Goal: Information Seeking & Learning: Compare options

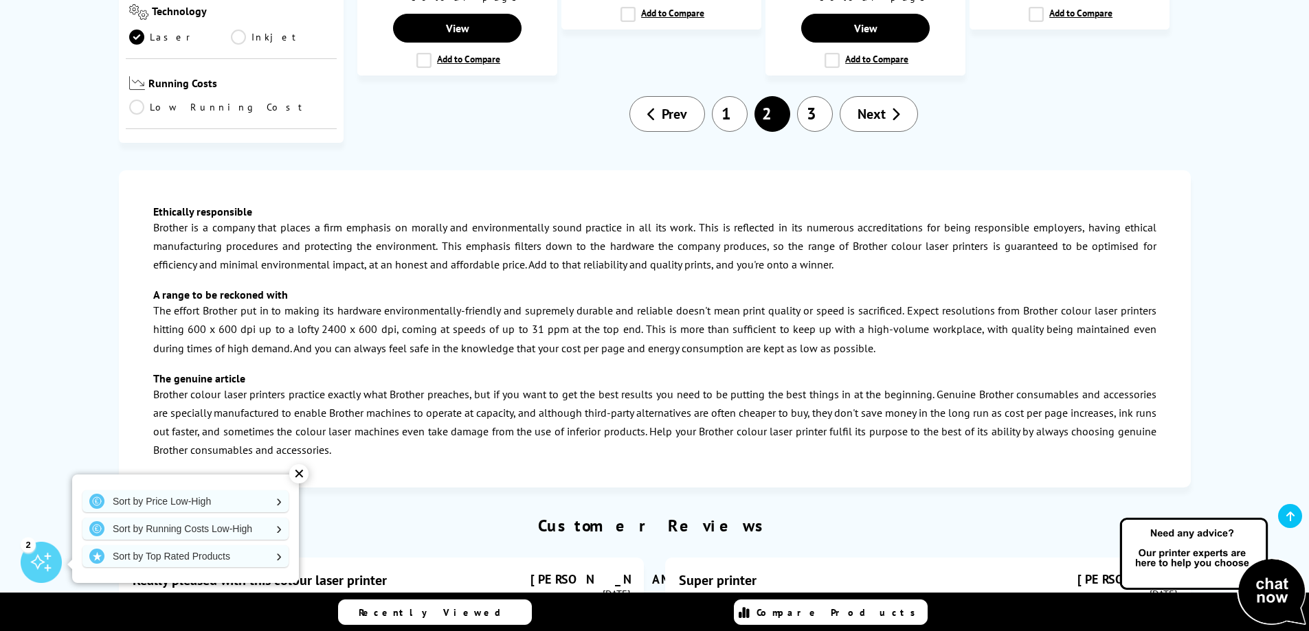
scroll to position [1580, 0]
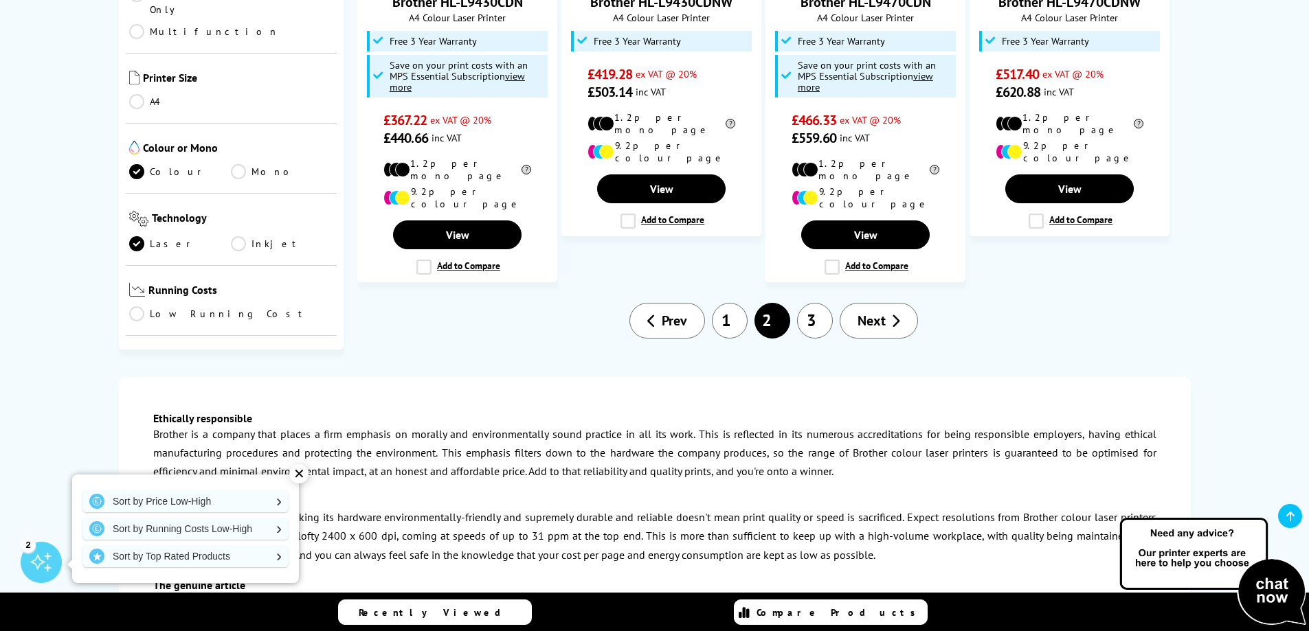
click at [727, 303] on link "1" at bounding box center [730, 321] width 36 height 36
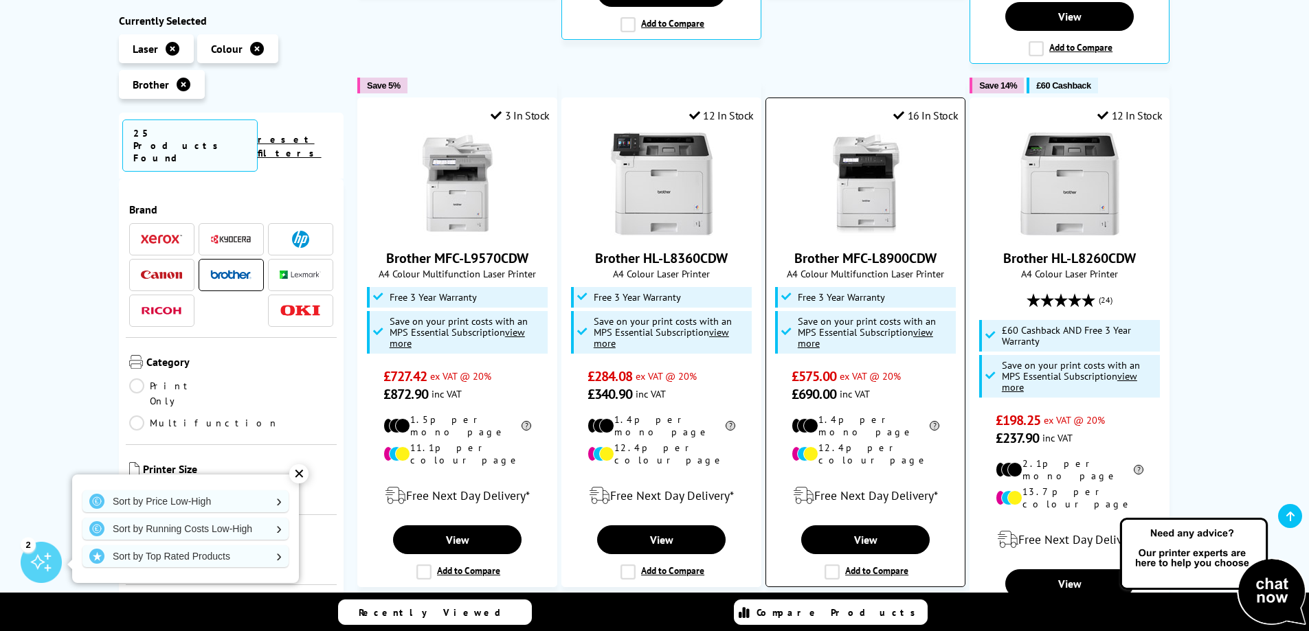
scroll to position [756, 0]
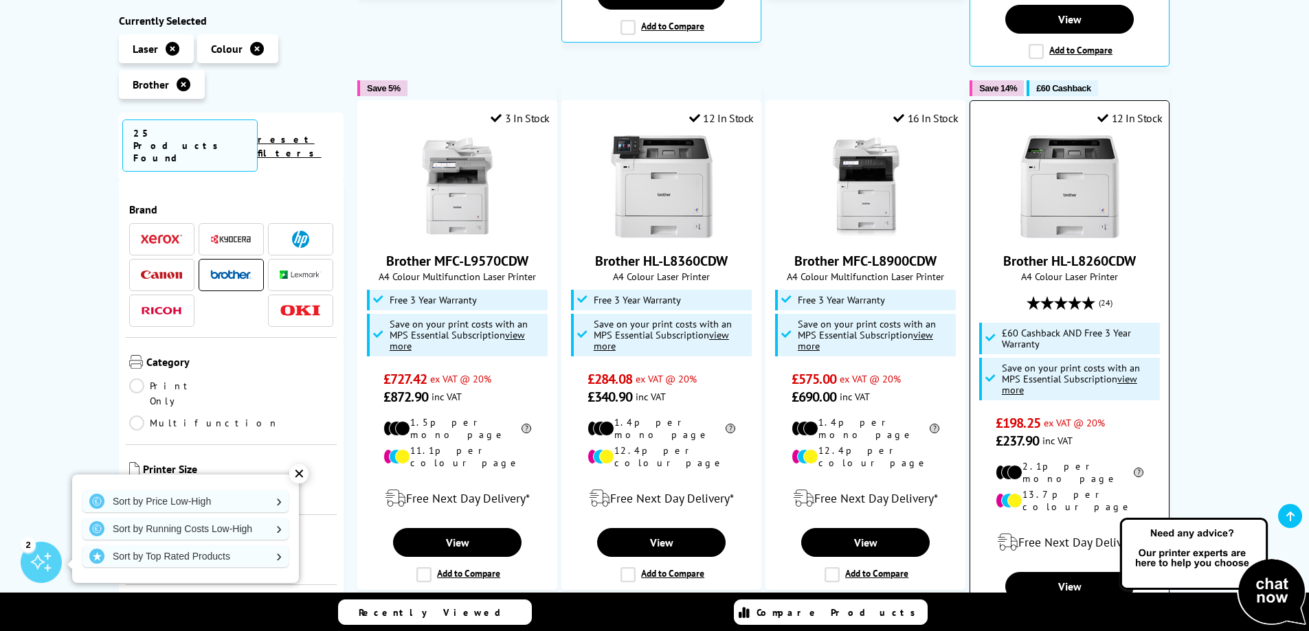
click at [1056, 184] on img at bounding box center [1069, 186] width 103 height 103
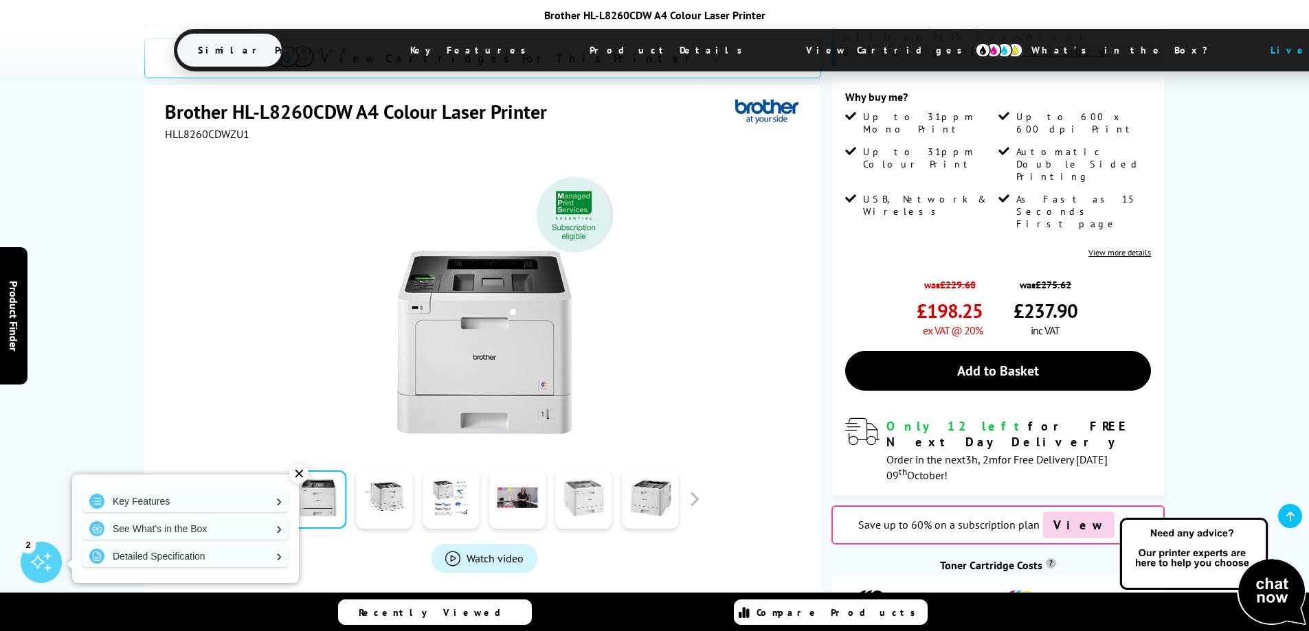
click at [576, 471] on link at bounding box center [584, 500] width 56 height 58
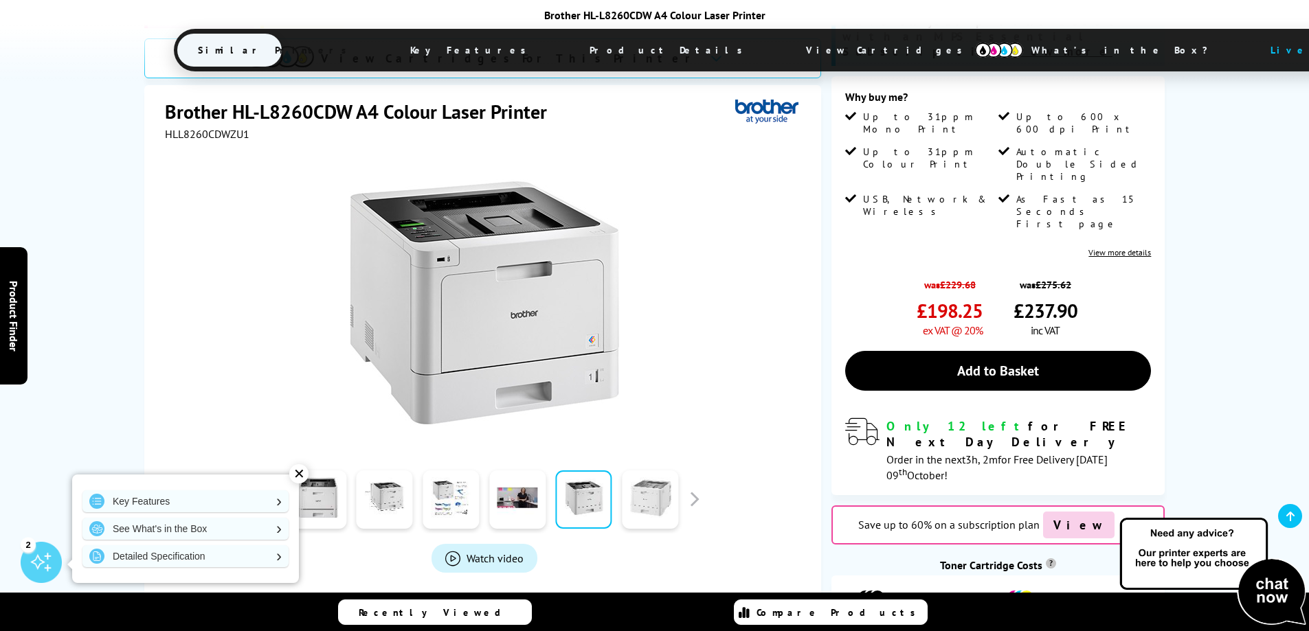
click at [643, 471] on link at bounding box center [650, 500] width 56 height 58
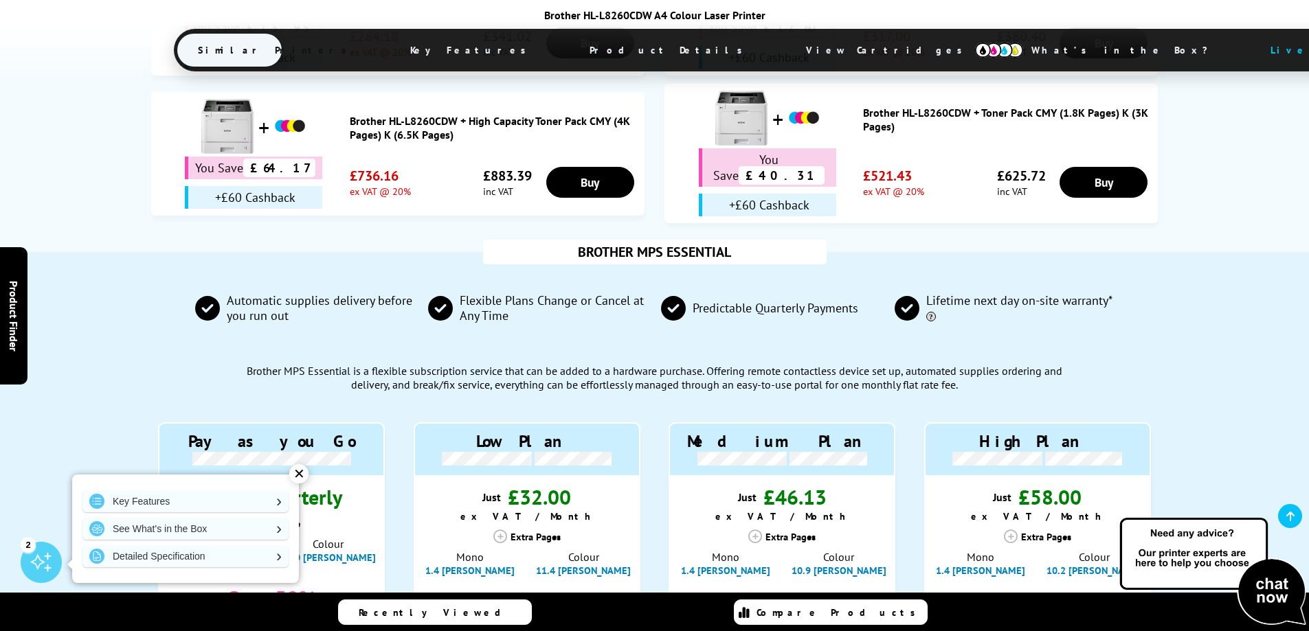
scroll to position [1237, 0]
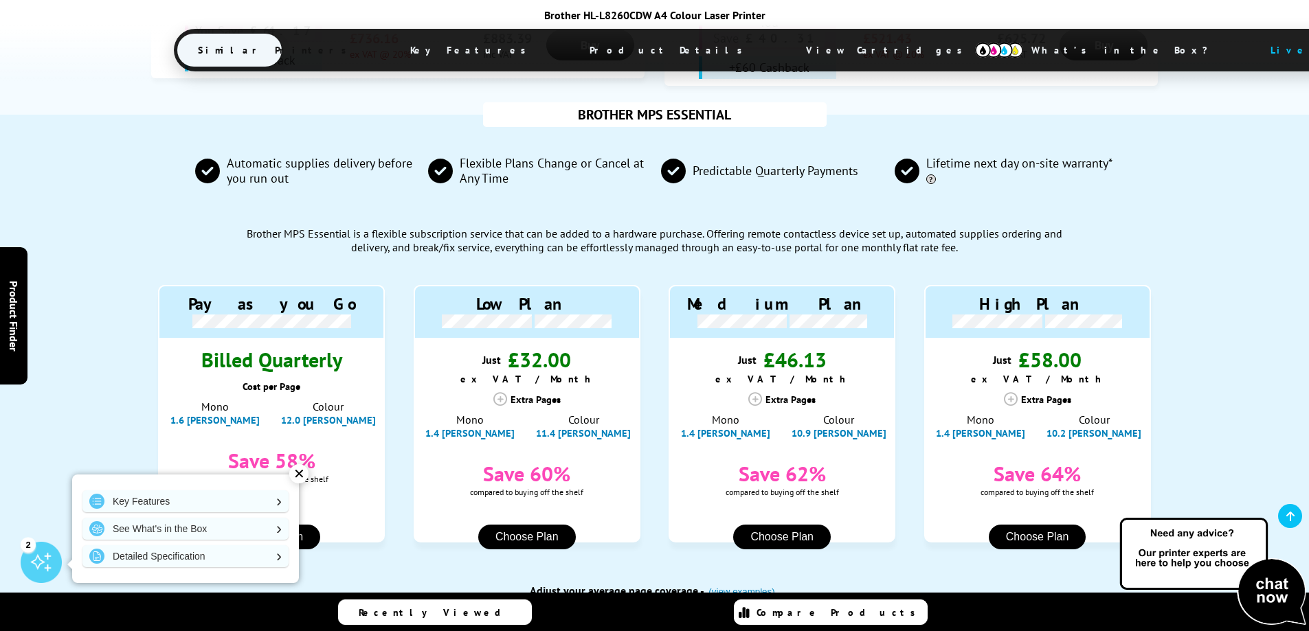
radio input "true"
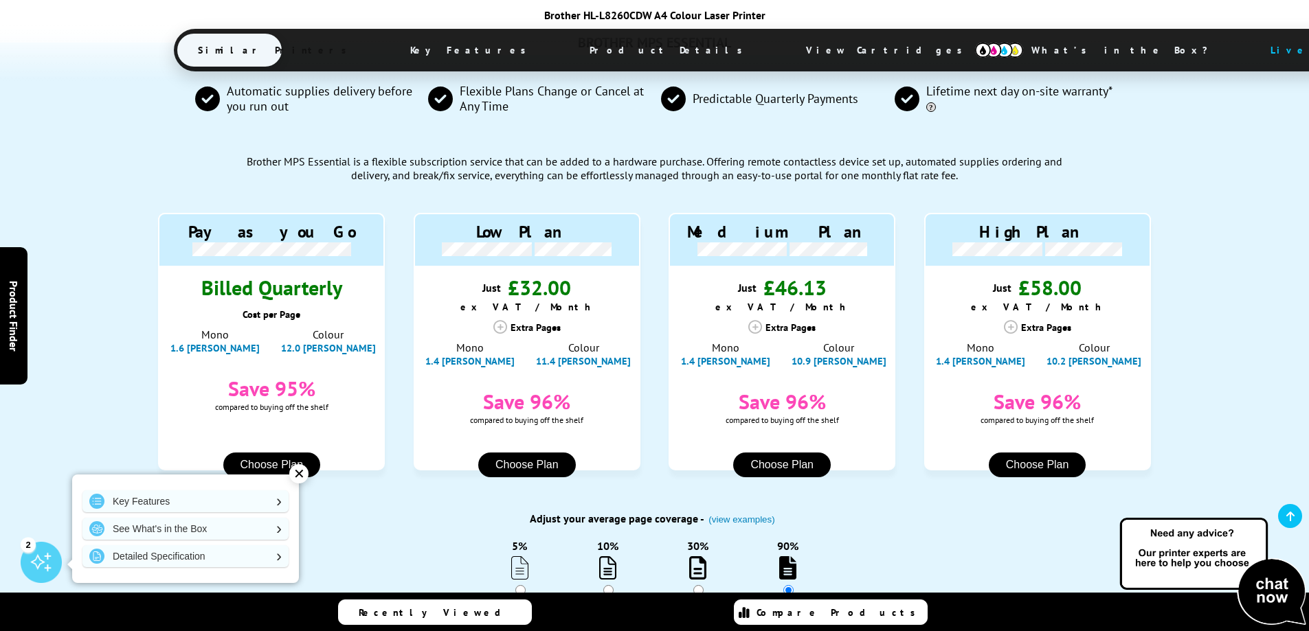
scroll to position [1305, 0]
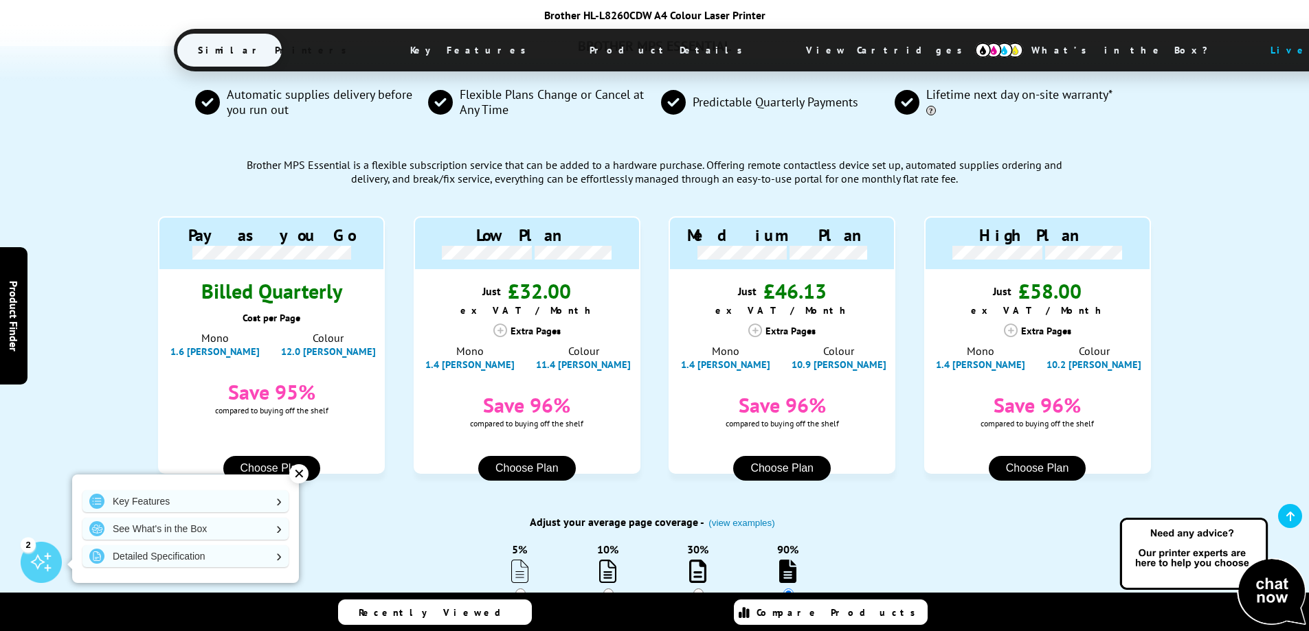
click at [498, 324] on icon at bounding box center [500, 331] width 14 height 14
click at [534, 324] on div "Extra Pages" at bounding box center [527, 331] width 227 height 14
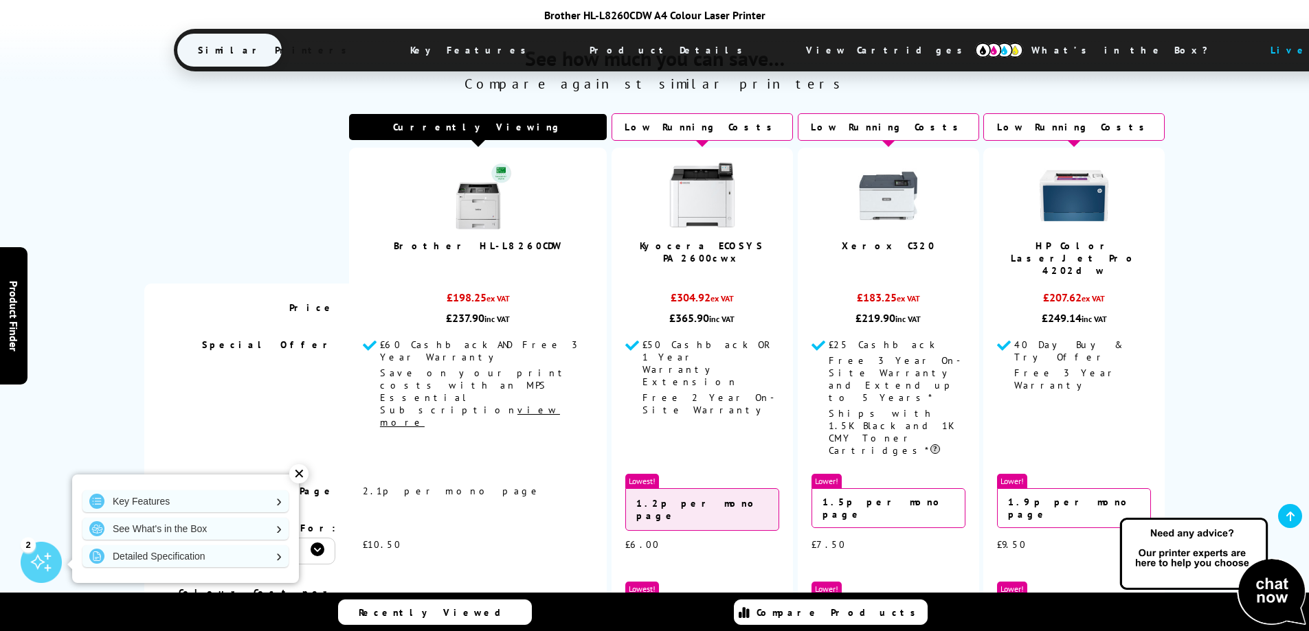
scroll to position [1992, 0]
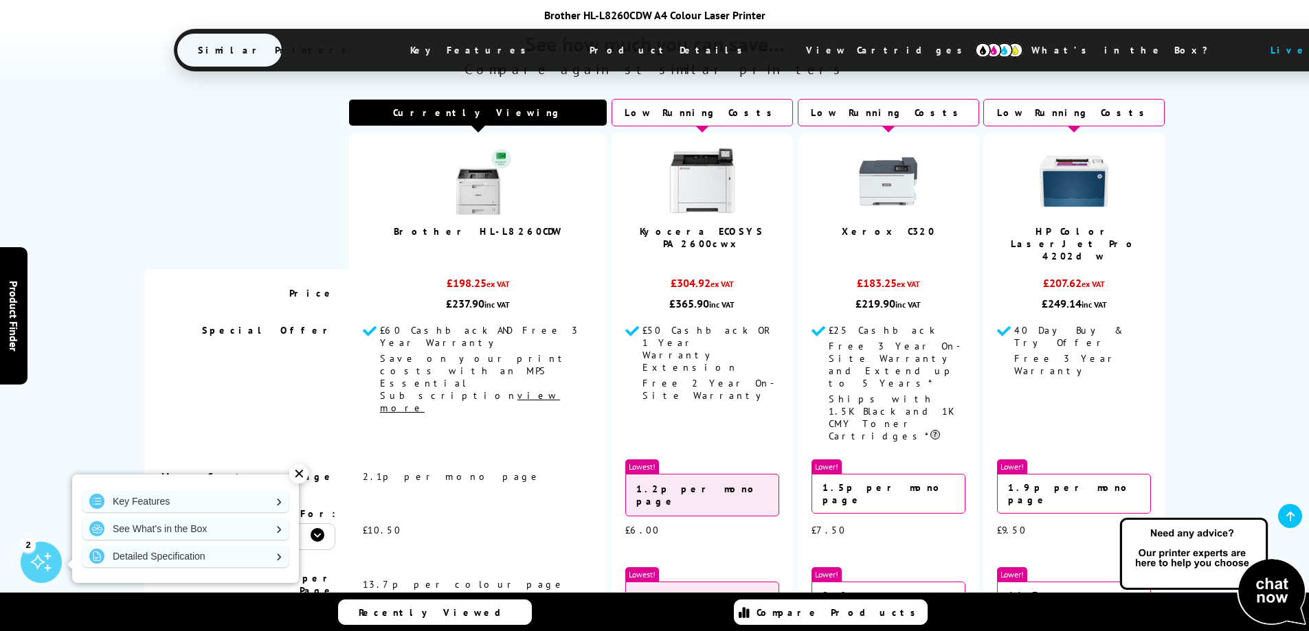
click at [335, 523] on select "500 Prints 1000 Prints 2000 Prints" at bounding box center [277, 536] width 115 height 27
click at [225, 523] on select "500 Prints 1000 Prints 2000 Prints" at bounding box center [277, 536] width 115 height 27
select select "1000"
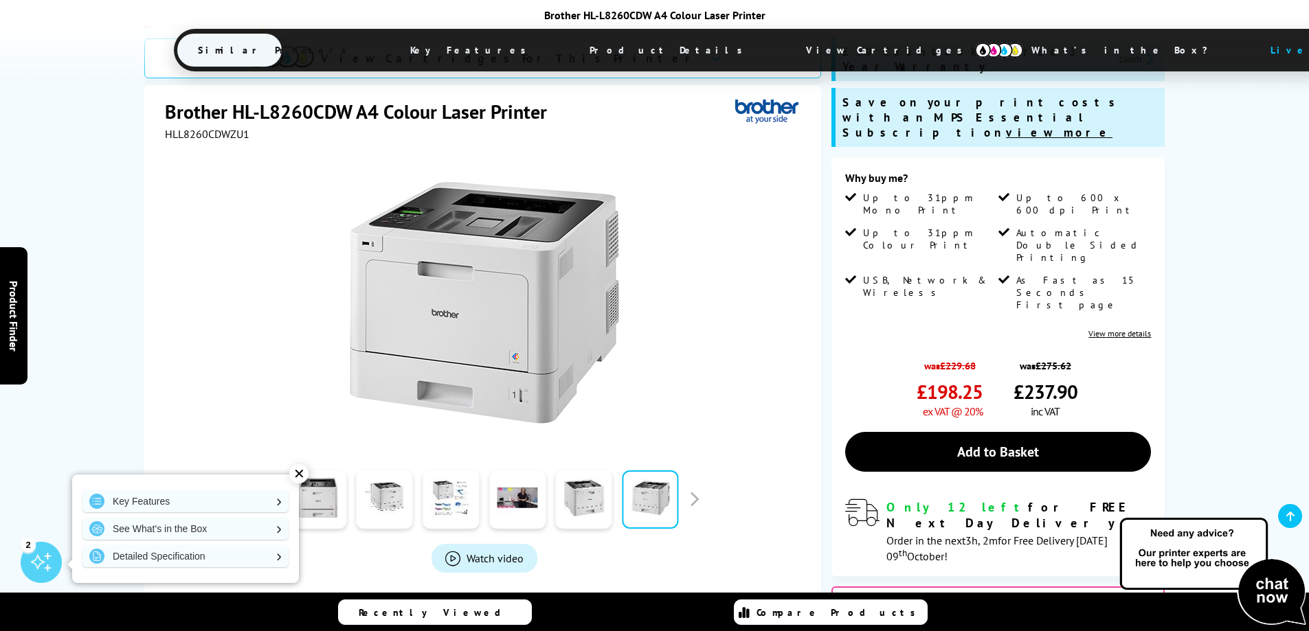
scroll to position [0, 0]
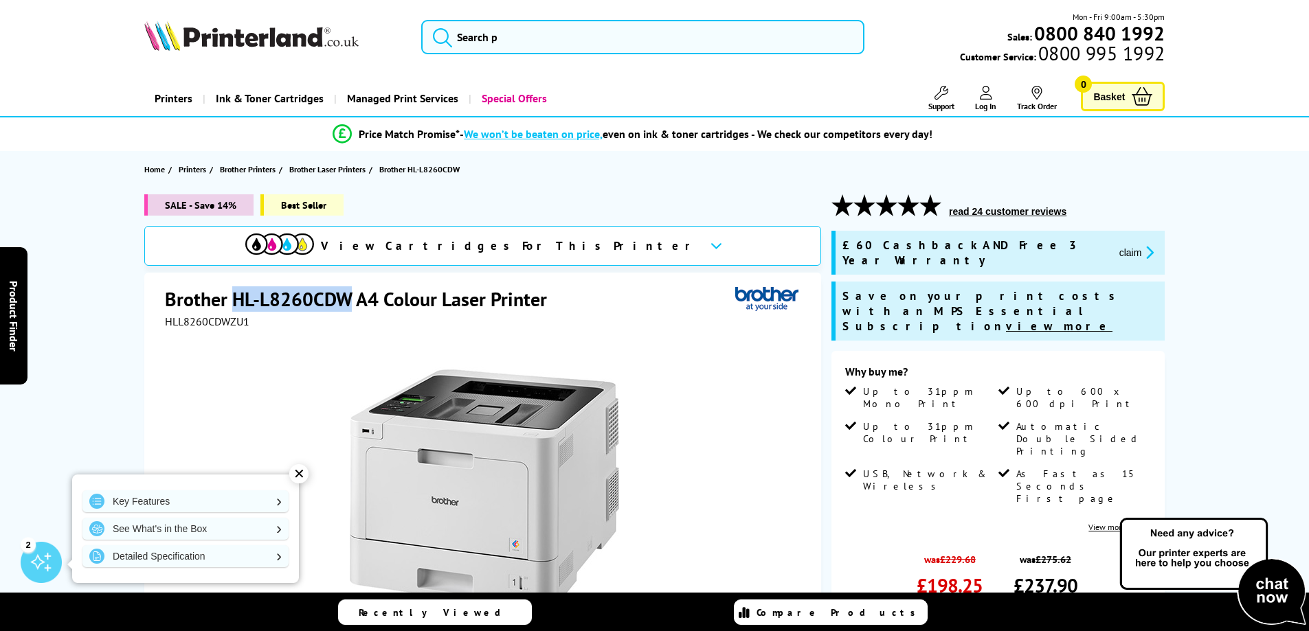
drag, startPoint x: 354, startPoint y: 298, endPoint x: 236, endPoint y: 296, distance: 118.2
click at [236, 296] on h1 "Brother HL-L8260CDW A4 Colour Laser Printer" at bounding box center [363, 298] width 396 height 25
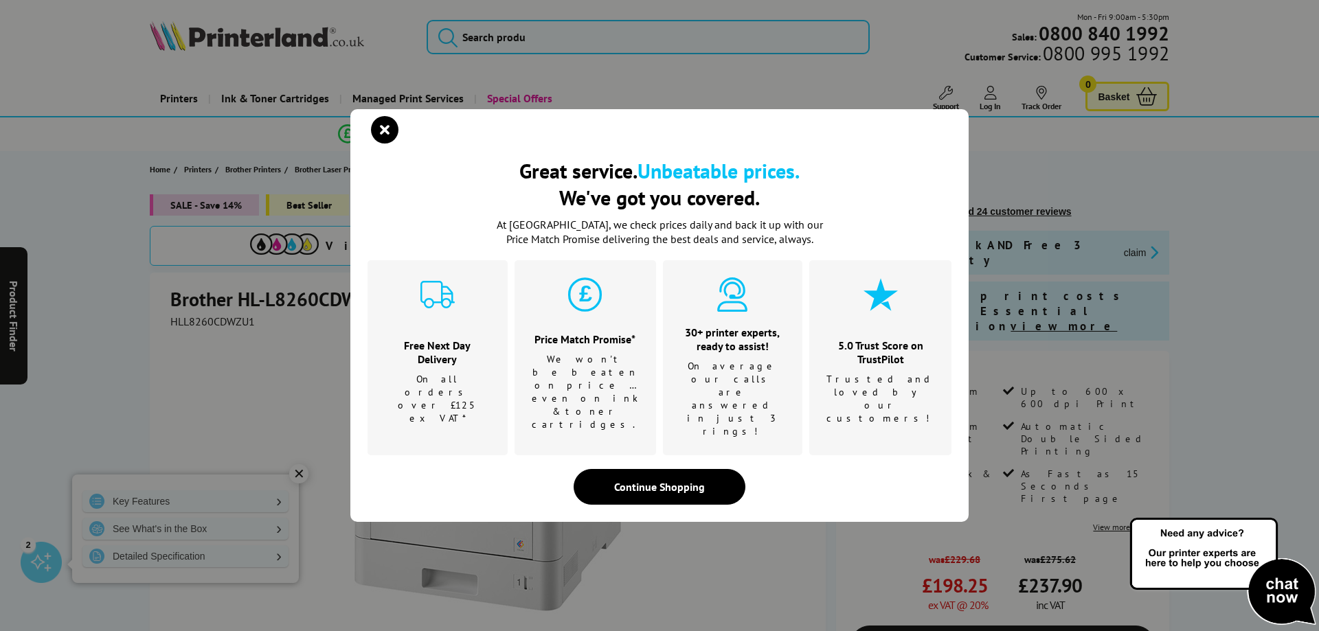
drag, startPoint x: 236, startPoint y: 296, endPoint x: 655, endPoint y: 462, distance: 451.2
click at [655, 469] on div "Continue Shopping" at bounding box center [660, 487] width 172 height 36
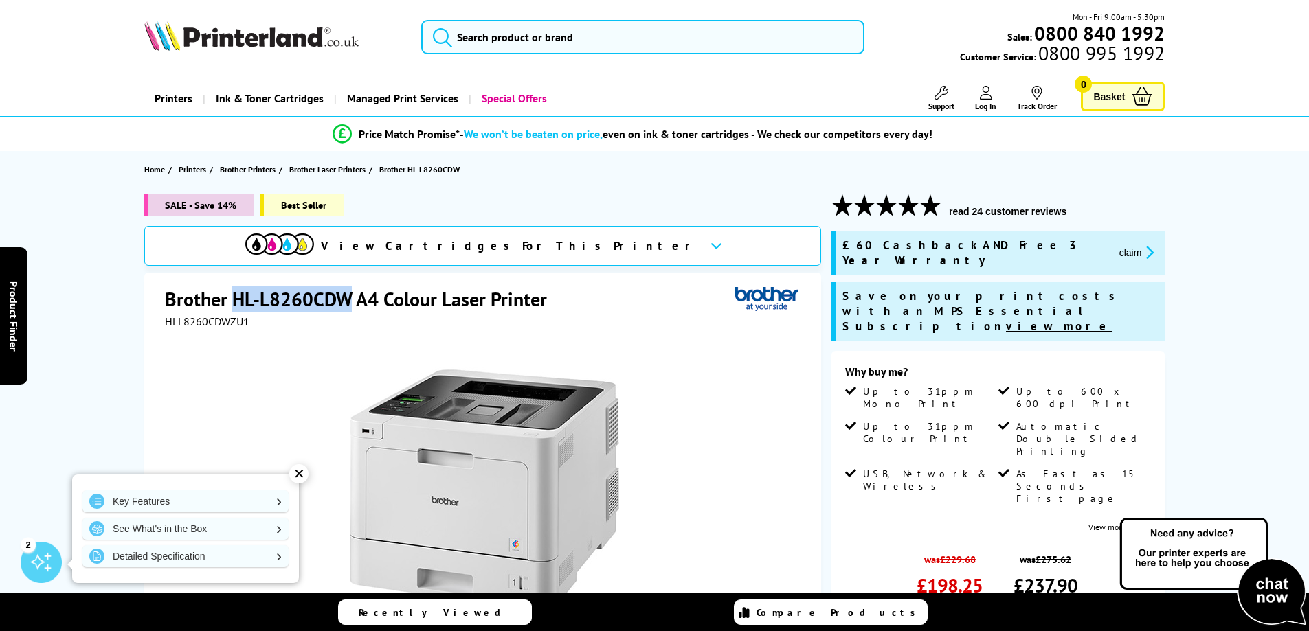
drag, startPoint x: 350, startPoint y: 295, endPoint x: 236, endPoint y: 292, distance: 114.1
click at [236, 292] on h1 "Brother HL-L8260CDW A4 Colour Laser Printer" at bounding box center [363, 298] width 396 height 25
copy h1 "HL-L8260CDW"
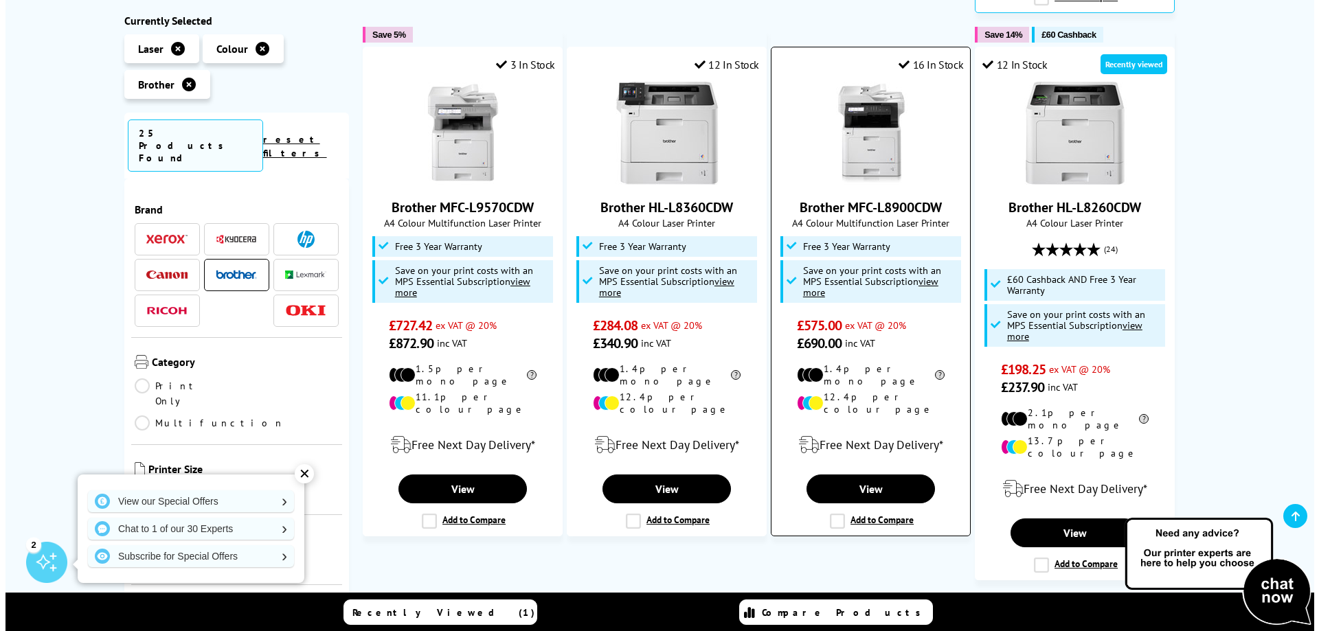
scroll to position [811, 0]
